Goal: Task Accomplishment & Management: Complete application form

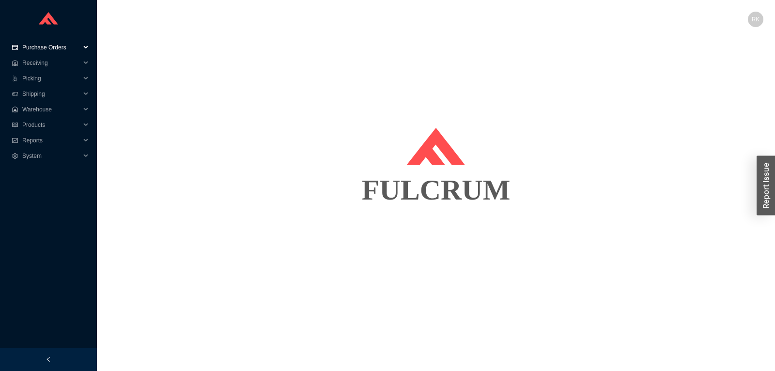
click at [47, 47] on span "Purchase Orders" at bounding box center [51, 48] width 58 height 16
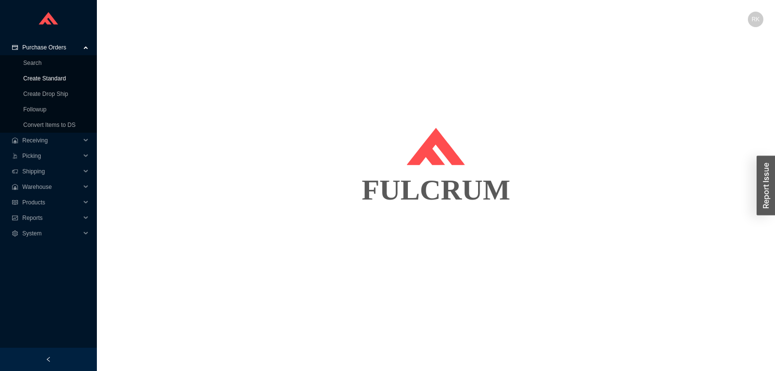
click at [49, 76] on link "Create Standard" at bounding box center [44, 78] width 43 height 7
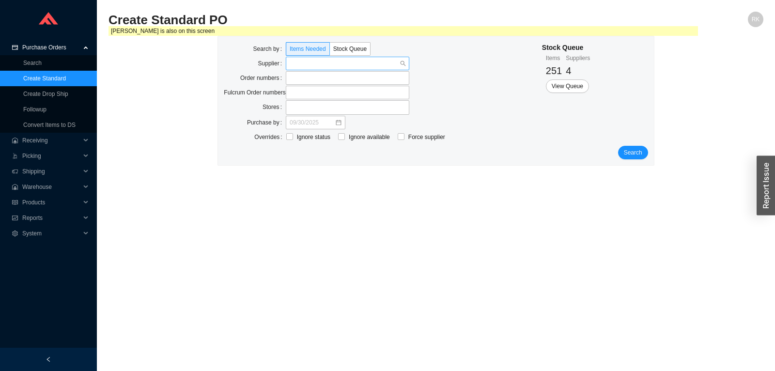
click at [312, 66] on input "search" at bounding box center [345, 63] width 110 height 13
paste input "941036"
type input "941036"
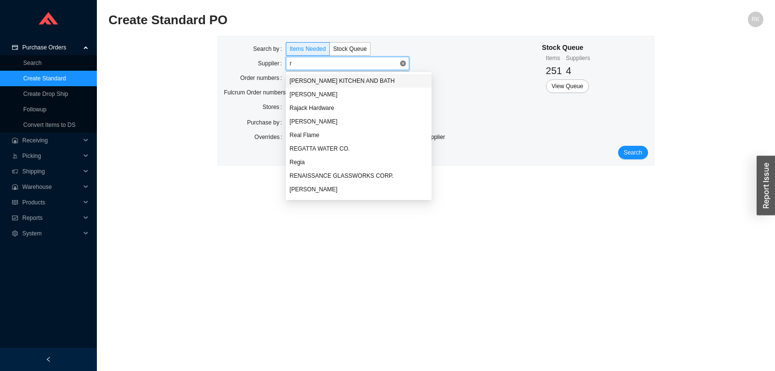
drag, startPoint x: 319, startPoint y: 63, endPoint x: 272, endPoint y: 64, distance: 46.5
click at [290, 64] on input "r" at bounding box center [345, 63] width 110 height 13
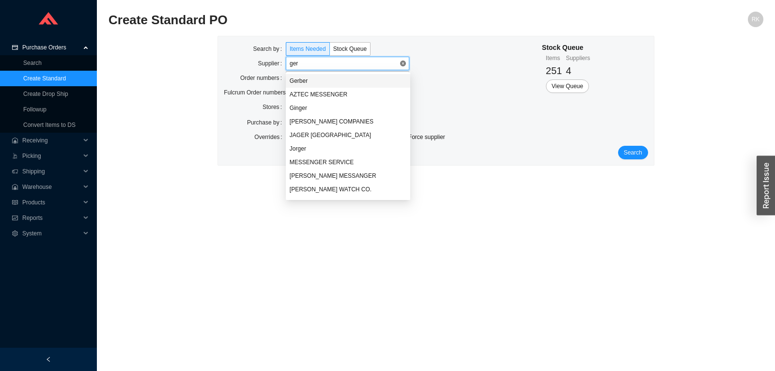
click at [295, 64] on input "ger" at bounding box center [345, 63] width 110 height 13
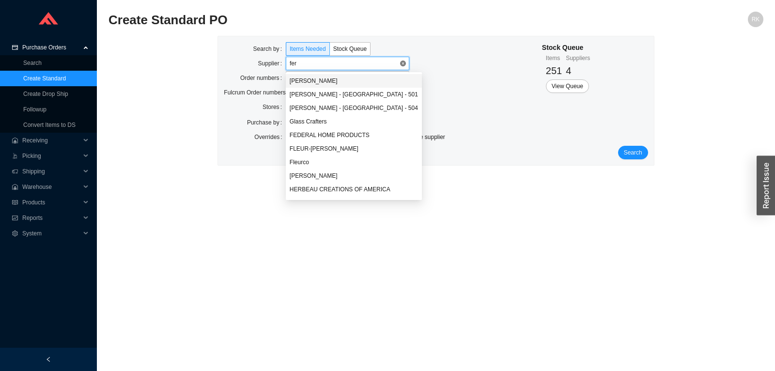
type input "ferg"
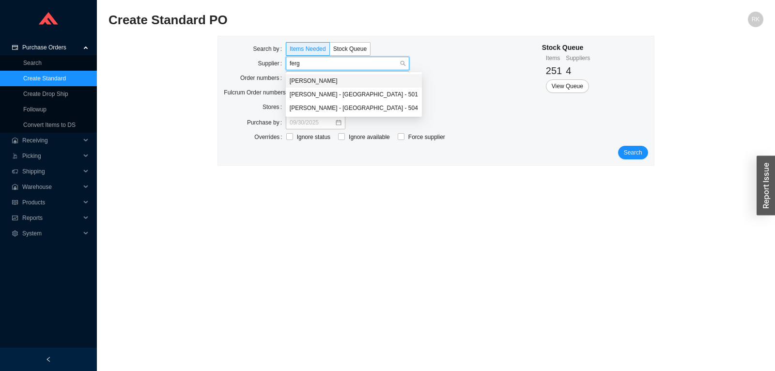
click at [297, 77] on div "[PERSON_NAME]" at bounding box center [354, 81] width 128 height 9
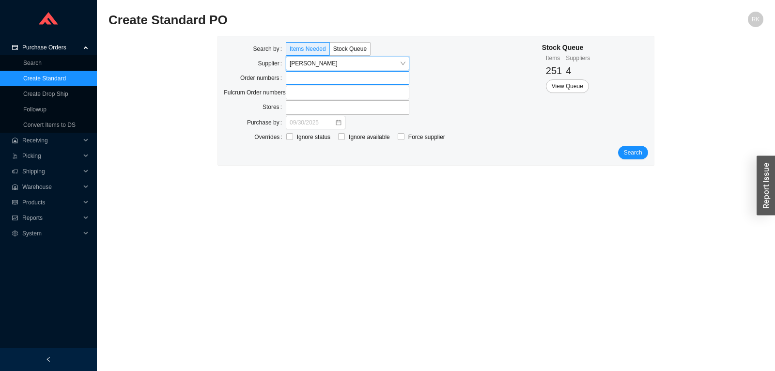
click at [299, 81] on label at bounding box center [348, 78] width 124 height 14
click at [294, 81] on input at bounding box center [290, 78] width 7 height 11
click at [644, 151] on button "Search" at bounding box center [633, 154] width 30 height 14
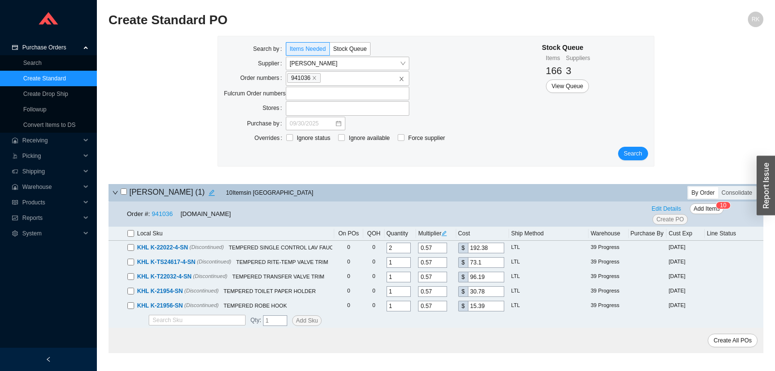
click at [122, 193] on input "checkbox" at bounding box center [124, 191] width 6 height 6
checkbox input "true"
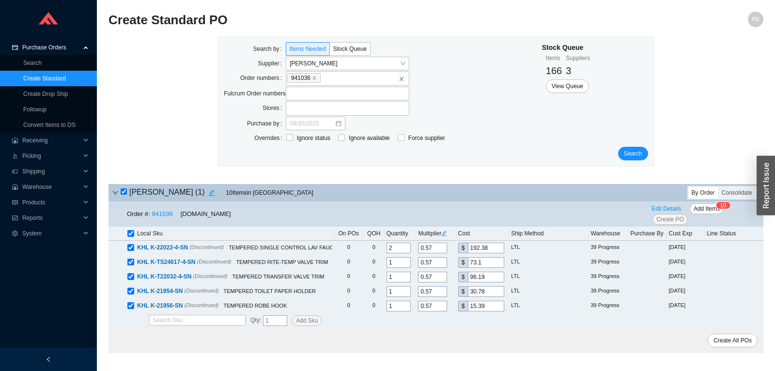
checkbox input "true"
click at [676, 218] on span "Create PO" at bounding box center [671, 220] width 28 height 10
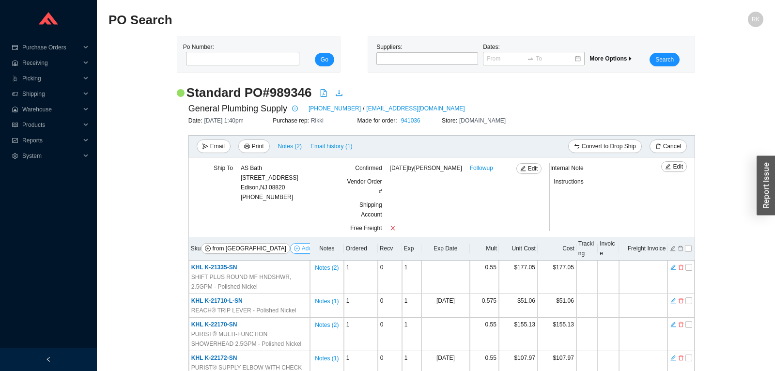
click at [302, 251] on span "Add Items" at bounding box center [315, 249] width 26 height 10
select select "768"
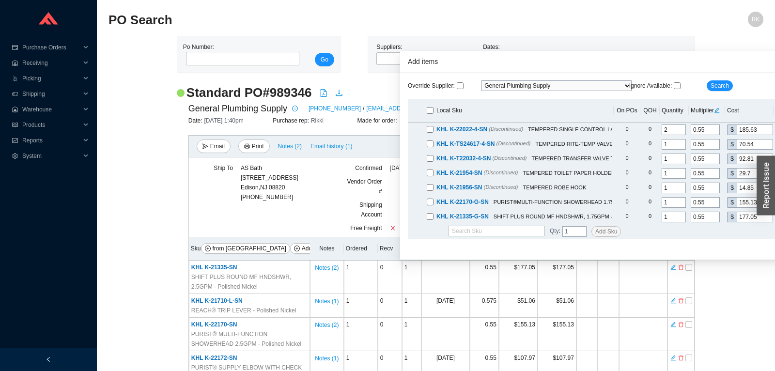
scroll to position [0, 557]
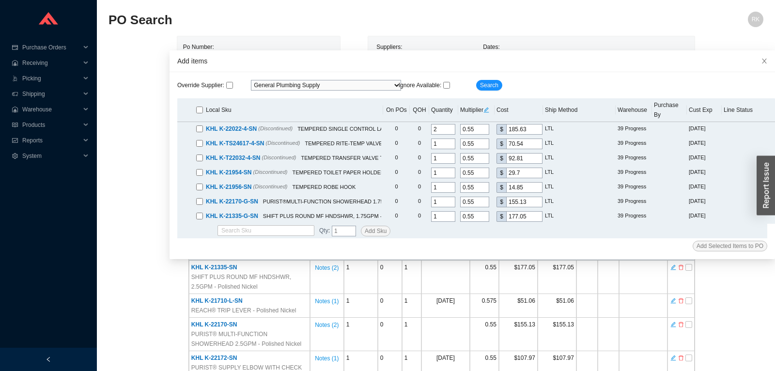
drag, startPoint x: 469, startPoint y: 57, endPoint x: 206, endPoint y: 45, distance: 263.4
click at [552, 56] on div "Add items" at bounding box center [472, 61] width 590 height 11
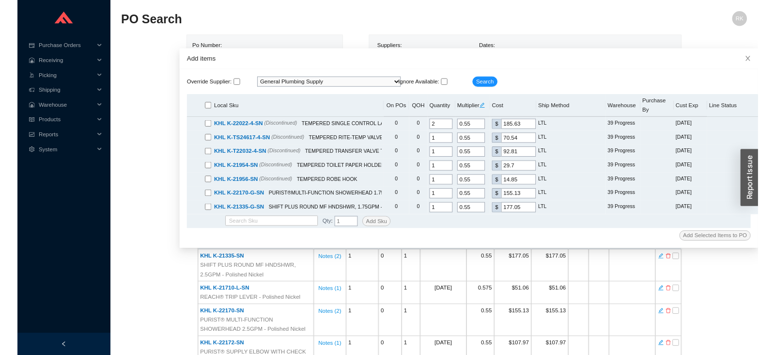
scroll to position [0, 555]
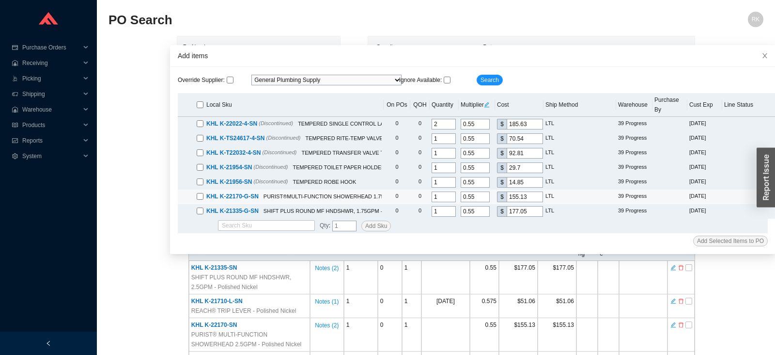
click at [199, 191] on div "KHL K-22170-G-SN PURIST®MULTI-FUNCTION SHOWERHEAD 1.75GPM - Polished Nickel" at bounding box center [289, 196] width 185 height 10
click at [202, 193] on input "checkbox" at bounding box center [200, 196] width 7 height 7
checkbox input "true"
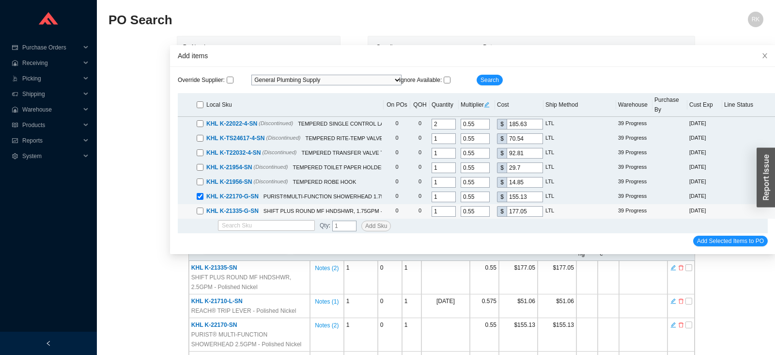
click at [198, 207] on input "checkbox" at bounding box center [200, 210] width 7 height 7
checkbox input "true"
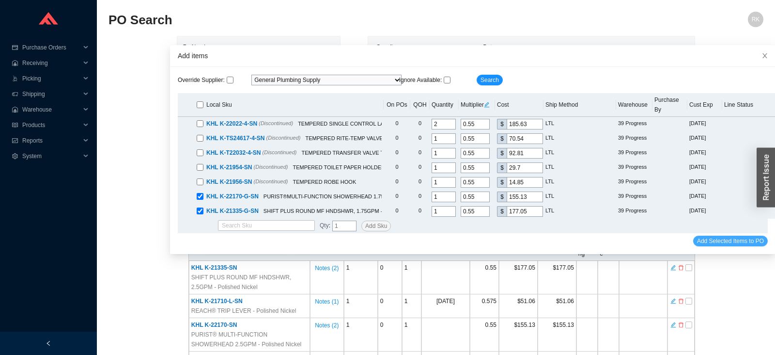
click at [716, 236] on span "Add Selected Items to PO" at bounding box center [730, 241] width 67 height 10
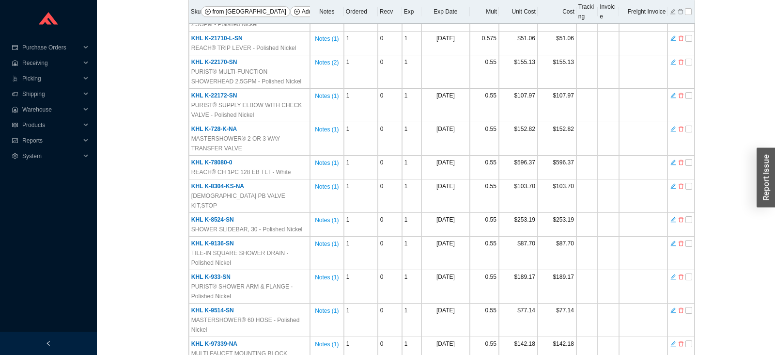
scroll to position [424, 0]
